Goal: Task Accomplishment & Management: Use online tool/utility

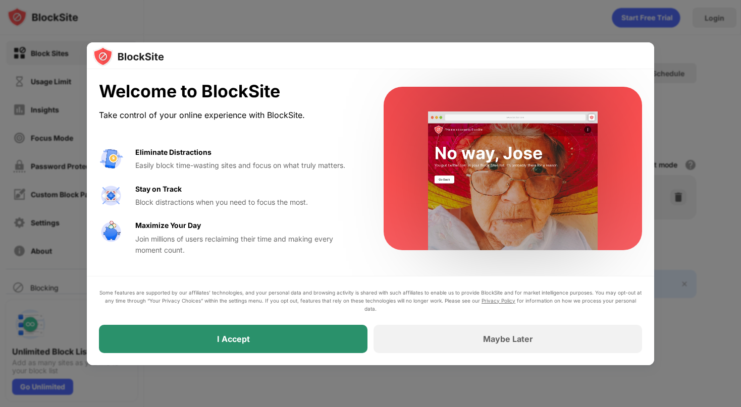
click at [288, 341] on div "I Accept" at bounding box center [233, 339] width 269 height 28
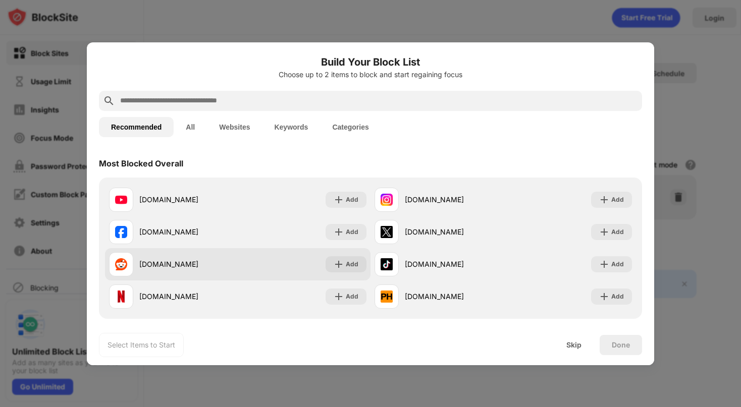
click at [161, 269] on div "reddit.com" at bounding box center [188, 264] width 98 height 11
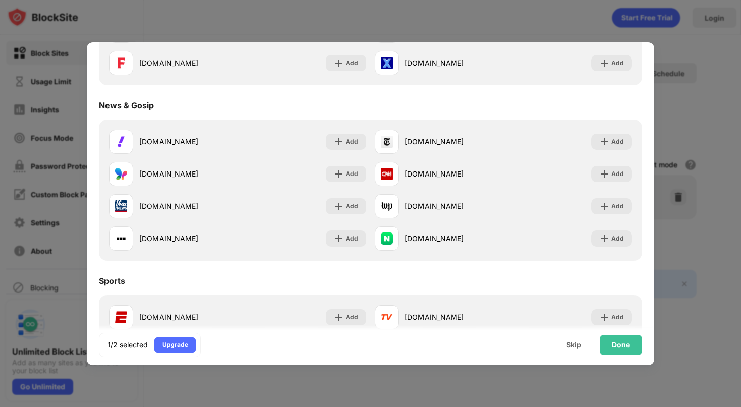
scroll to position [590, 0]
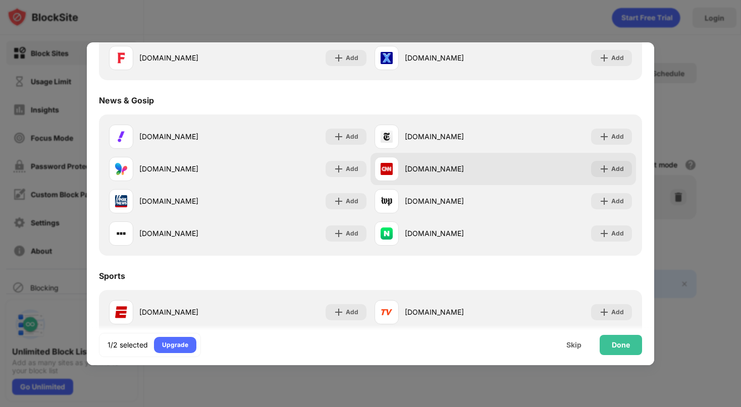
click at [486, 172] on div "cnn.com" at bounding box center [454, 169] width 98 height 11
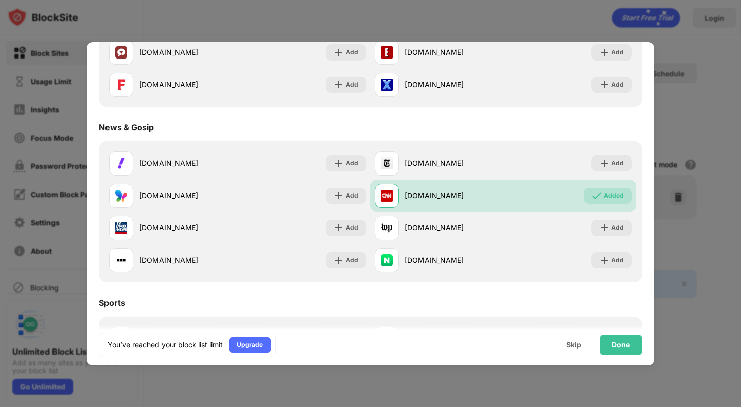
scroll to position [508, 0]
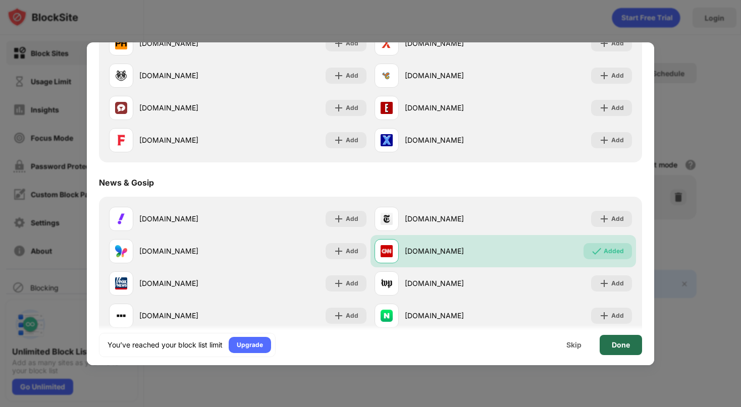
click at [623, 346] on div "Done" at bounding box center [621, 345] width 18 height 8
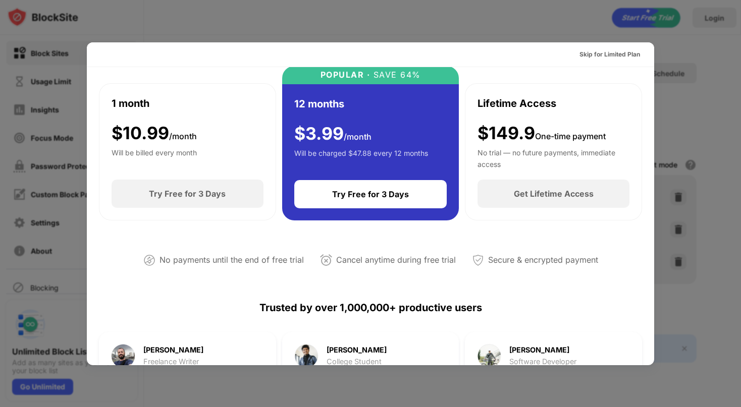
scroll to position [0, 0]
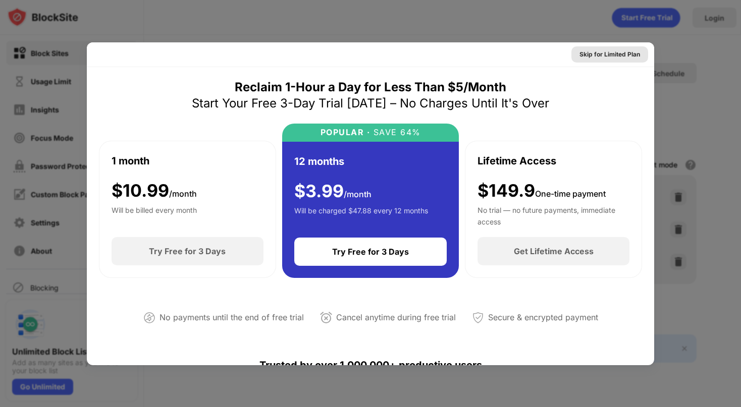
click at [609, 55] on div "Skip for Limited Plan" at bounding box center [609, 54] width 61 height 10
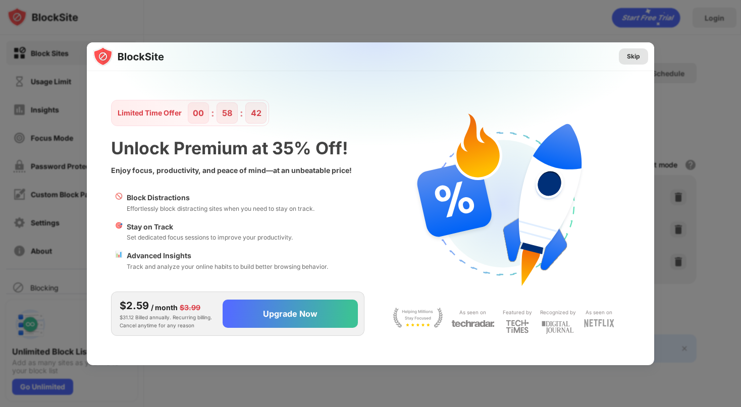
click at [628, 57] on div "Skip" at bounding box center [633, 56] width 13 height 10
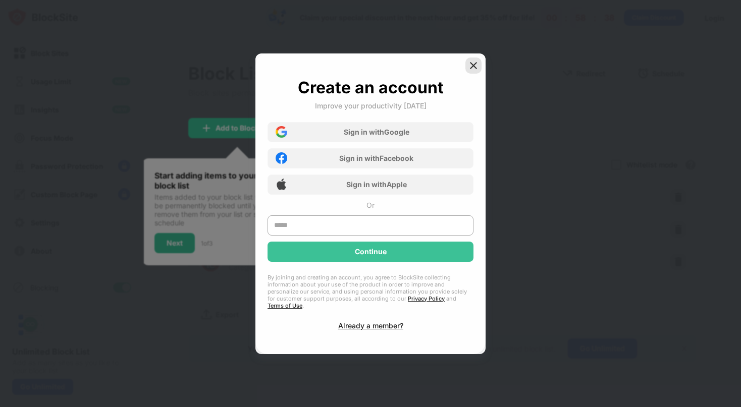
click at [477, 68] on img at bounding box center [473, 66] width 10 height 10
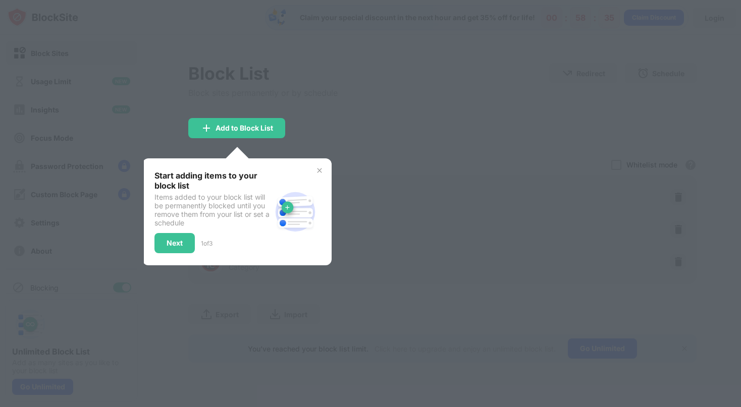
click at [370, 130] on div at bounding box center [370, 203] width 741 height 407
click at [370, 139] on div at bounding box center [370, 203] width 741 height 407
click at [170, 244] on div "Next" at bounding box center [175, 243] width 16 height 8
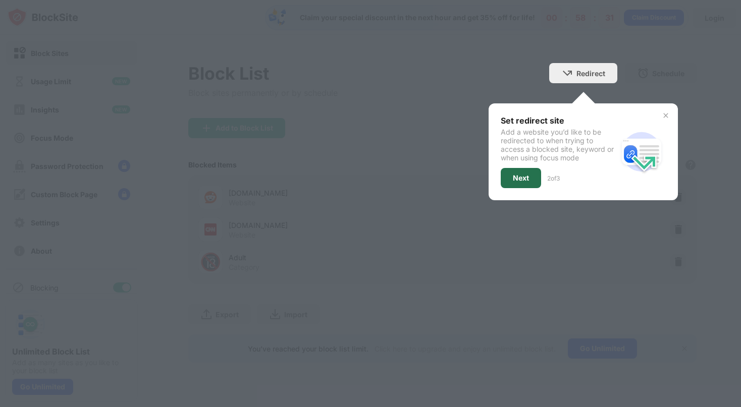
click at [516, 176] on div "Next" at bounding box center [521, 178] width 16 height 8
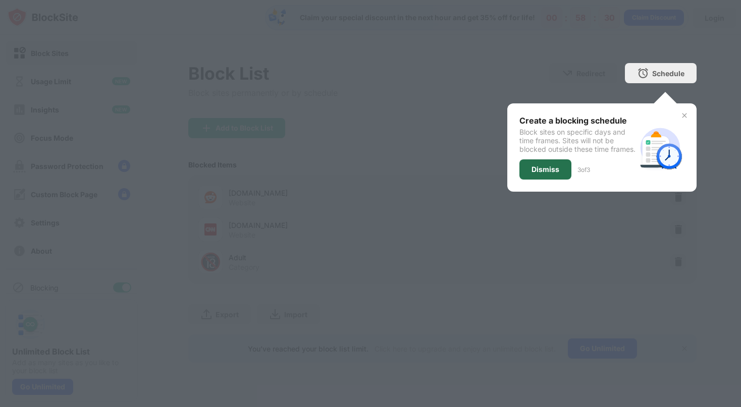
click at [551, 174] on div "Dismiss" at bounding box center [546, 170] width 28 height 8
